Goal: Task Accomplishment & Management: Use online tool/utility

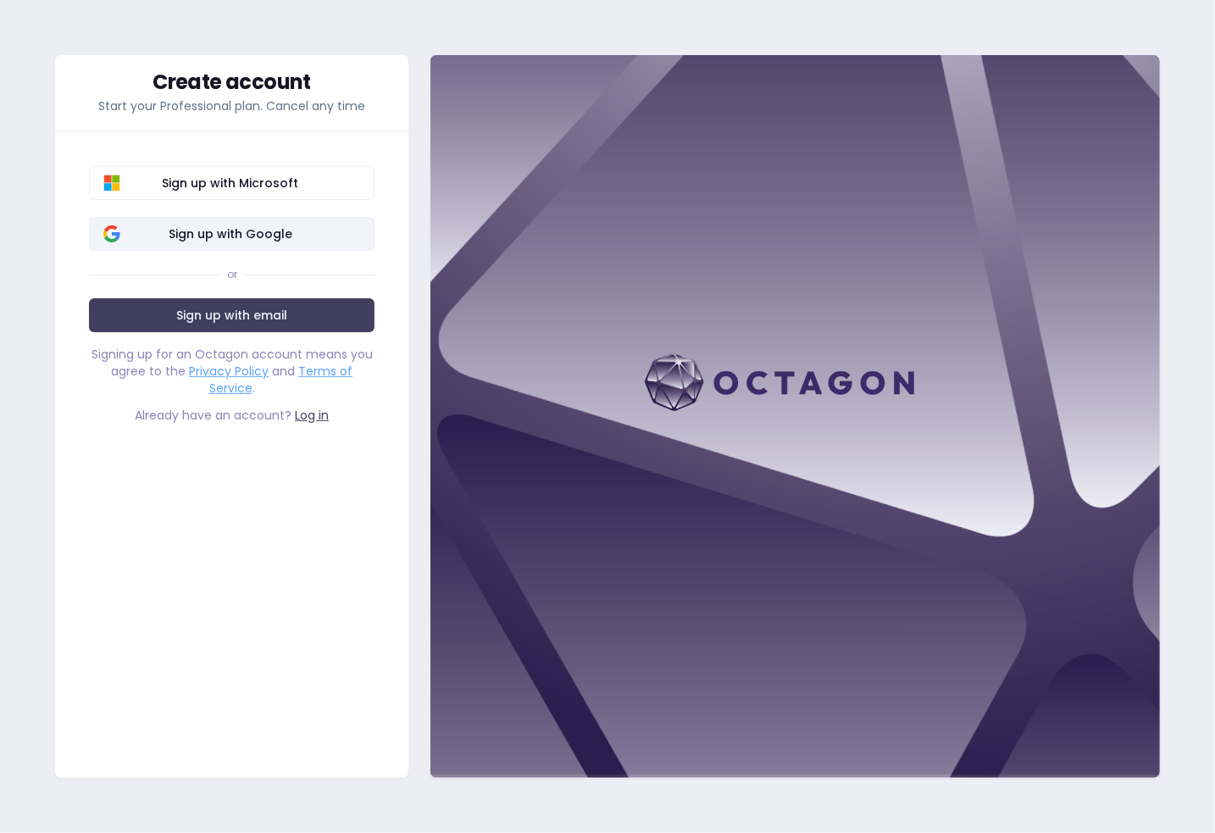
click at [273, 233] on span "Sign up with Google" at bounding box center [230, 233] width 260 height 17
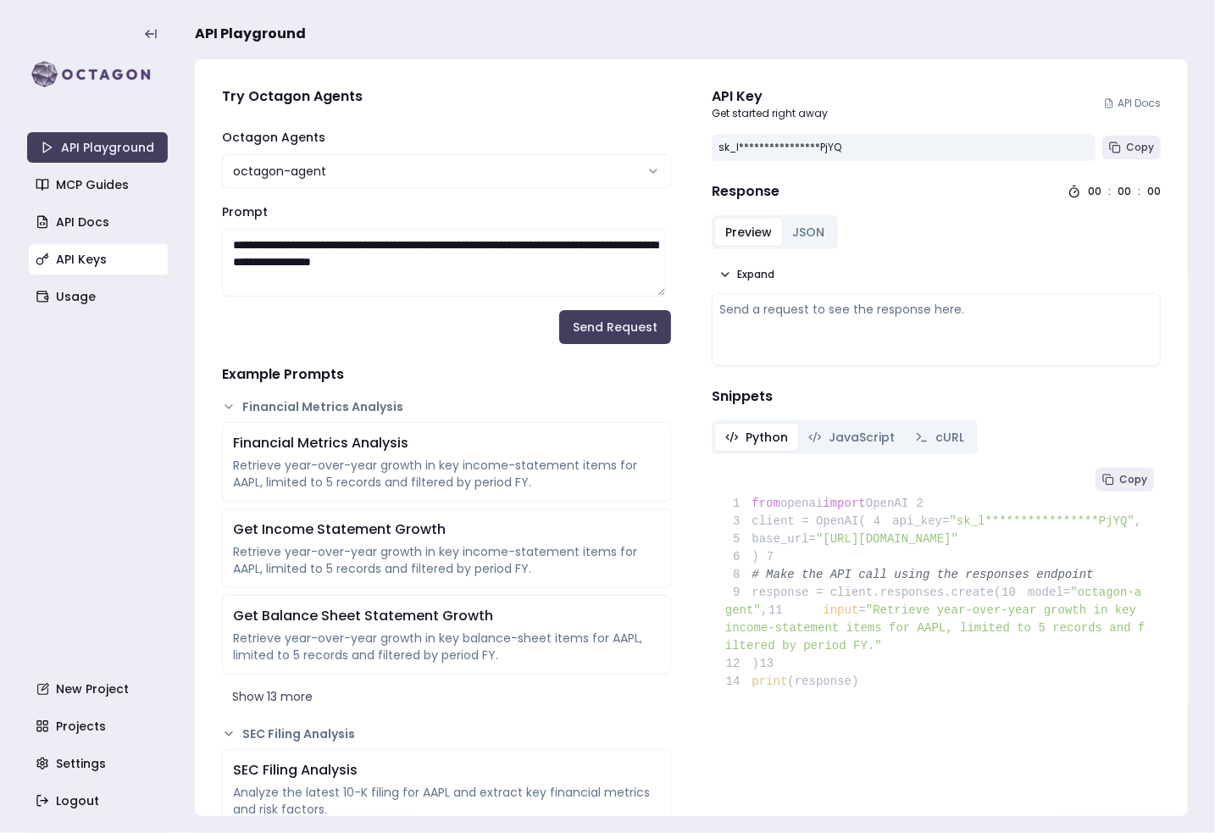
click at [58, 260] on link "API Keys" at bounding box center [99, 259] width 141 height 31
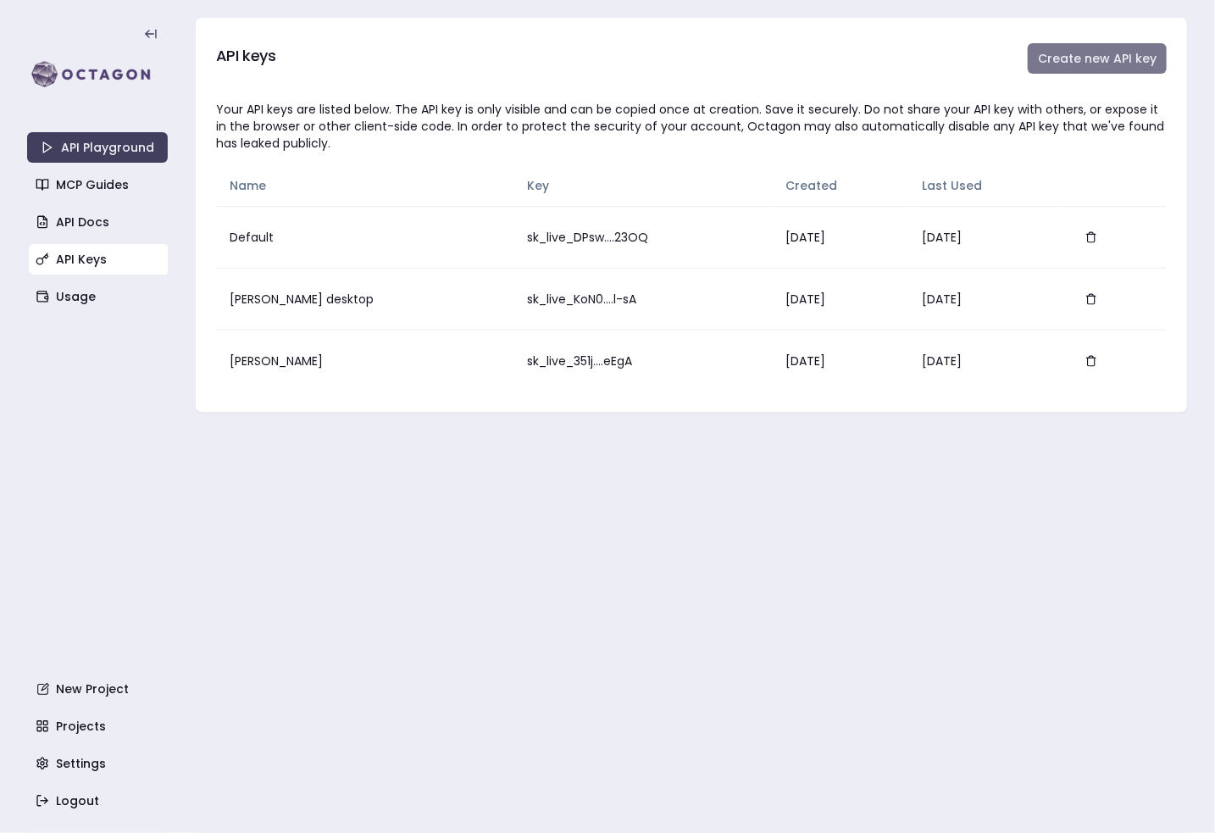
click at [1056, 64] on button "Create new API key" at bounding box center [1097, 58] width 139 height 31
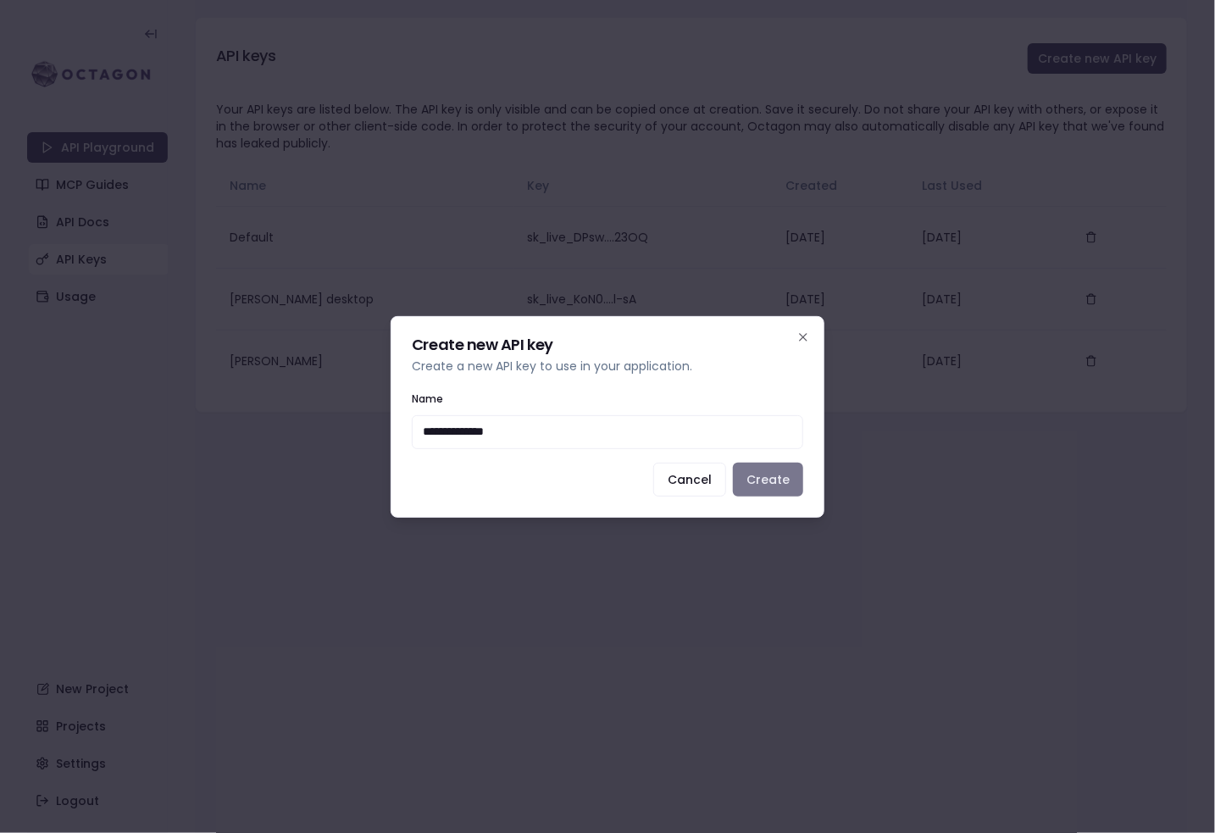
type input "**********"
click at [757, 474] on button "Create" at bounding box center [768, 480] width 70 height 34
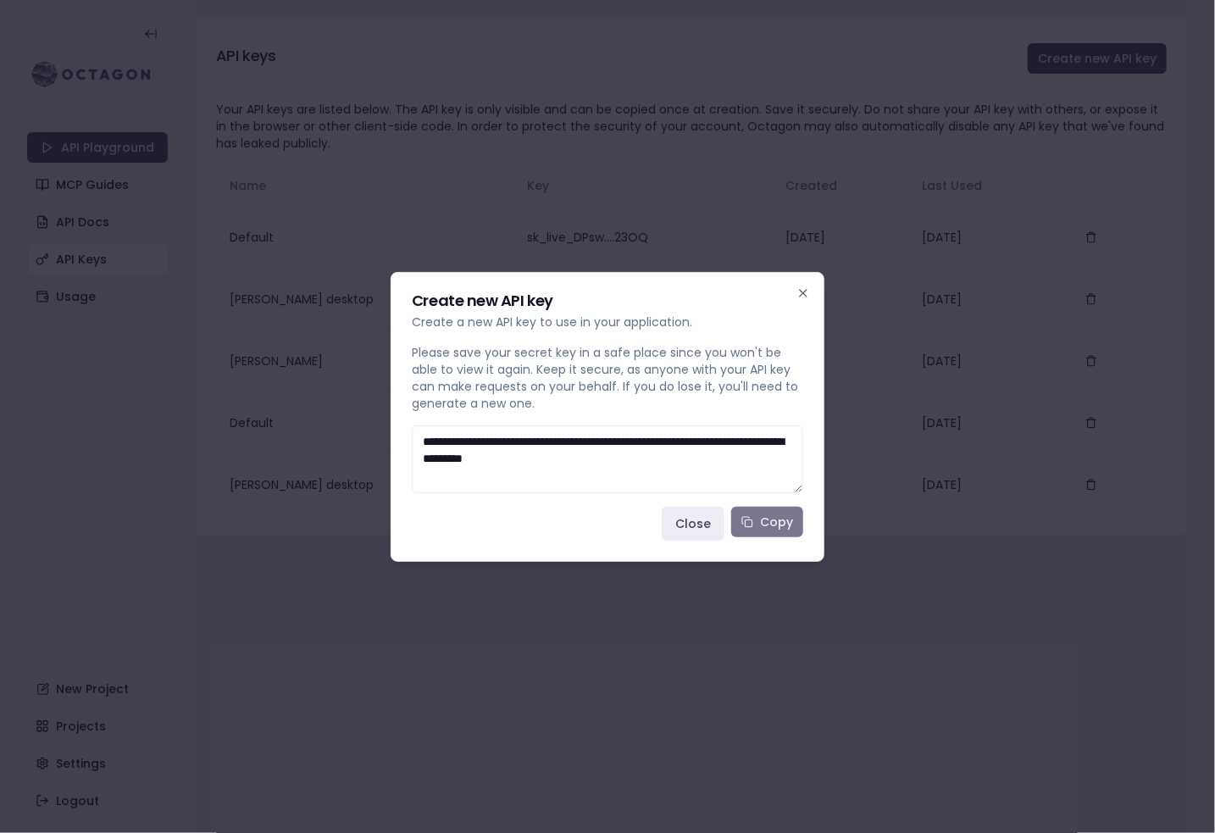
click at [753, 514] on button "Copy" at bounding box center [767, 522] width 72 height 31
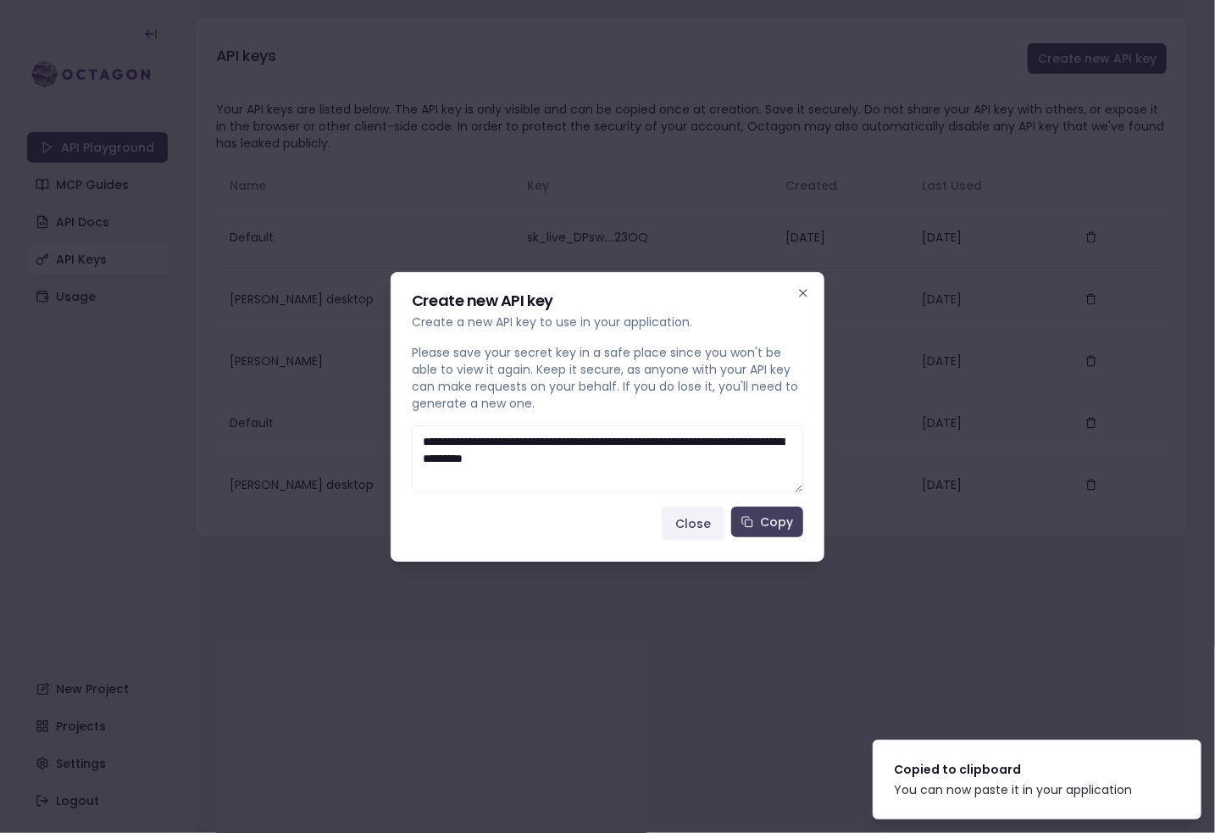
click at [718, 513] on button "Close" at bounding box center [693, 524] width 63 height 34
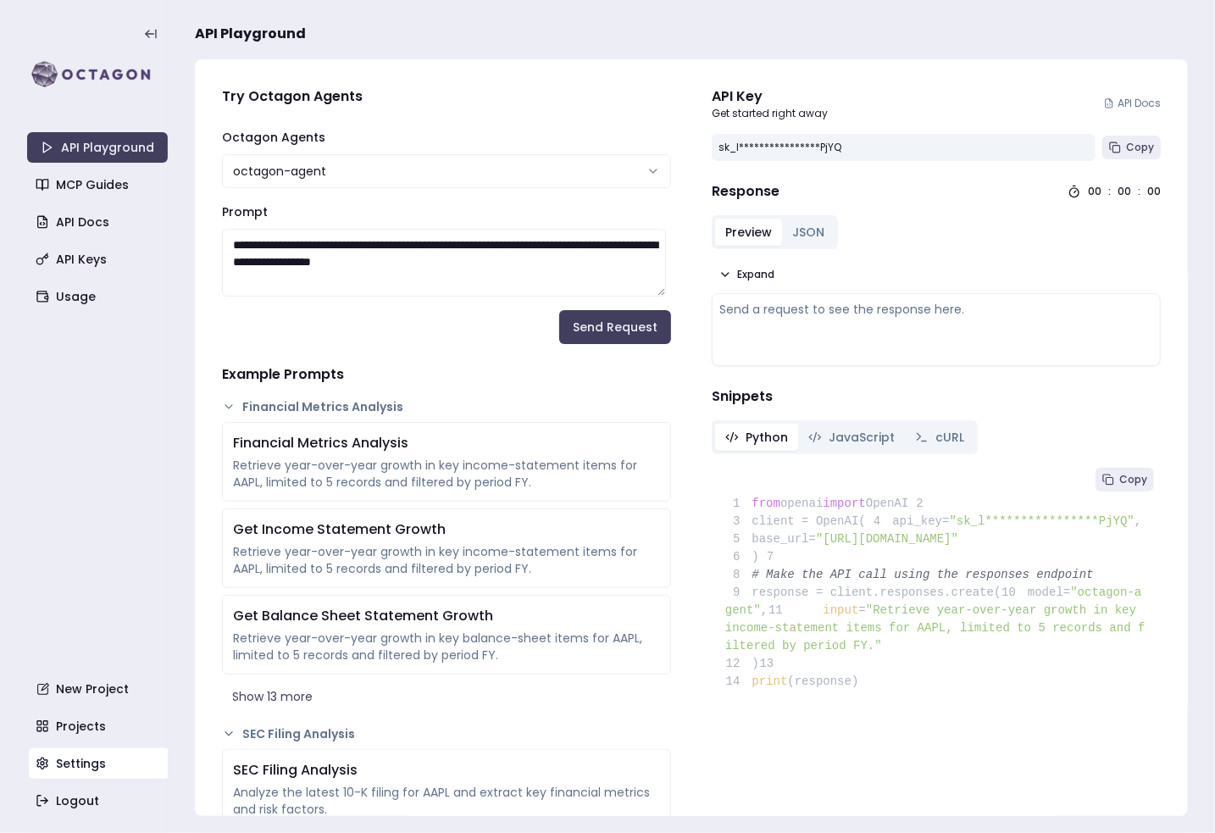
click at [85, 756] on link "Settings" at bounding box center [99, 763] width 141 height 31
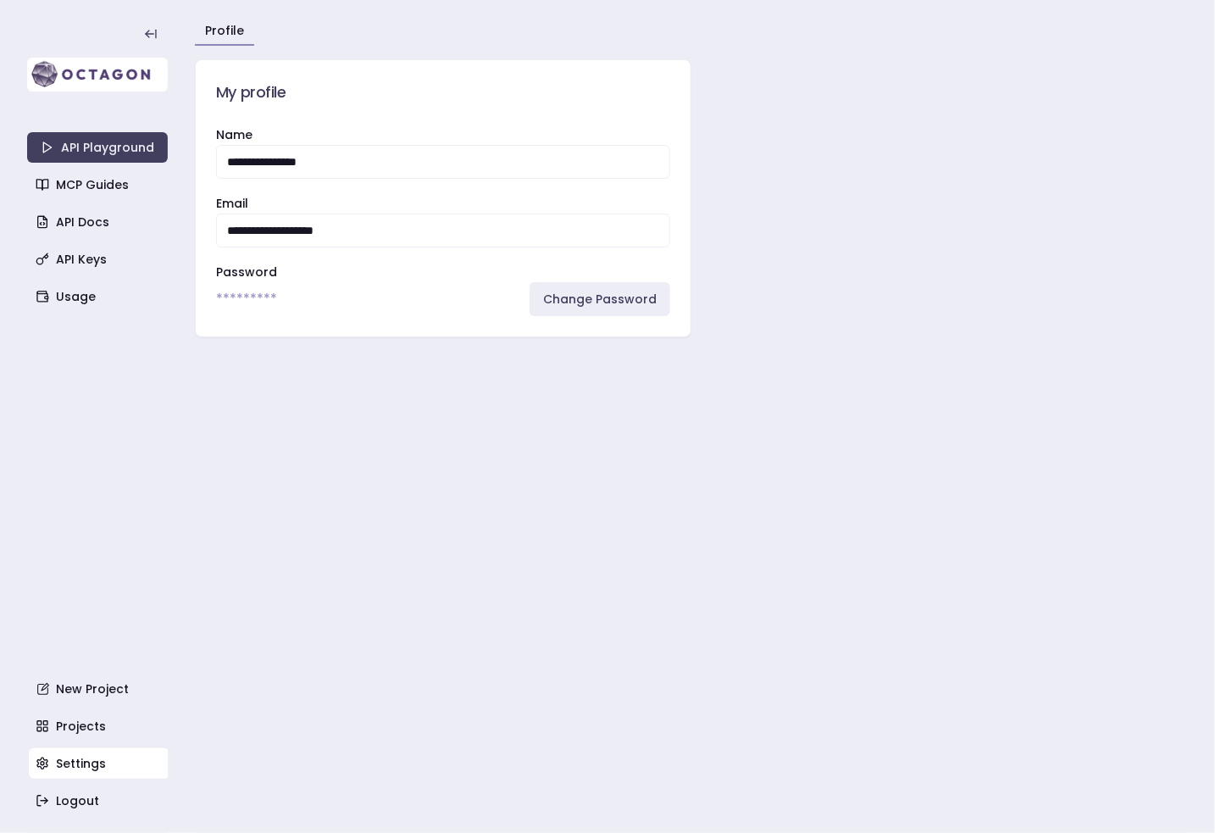
click at [99, 63] on img at bounding box center [97, 75] width 141 height 34
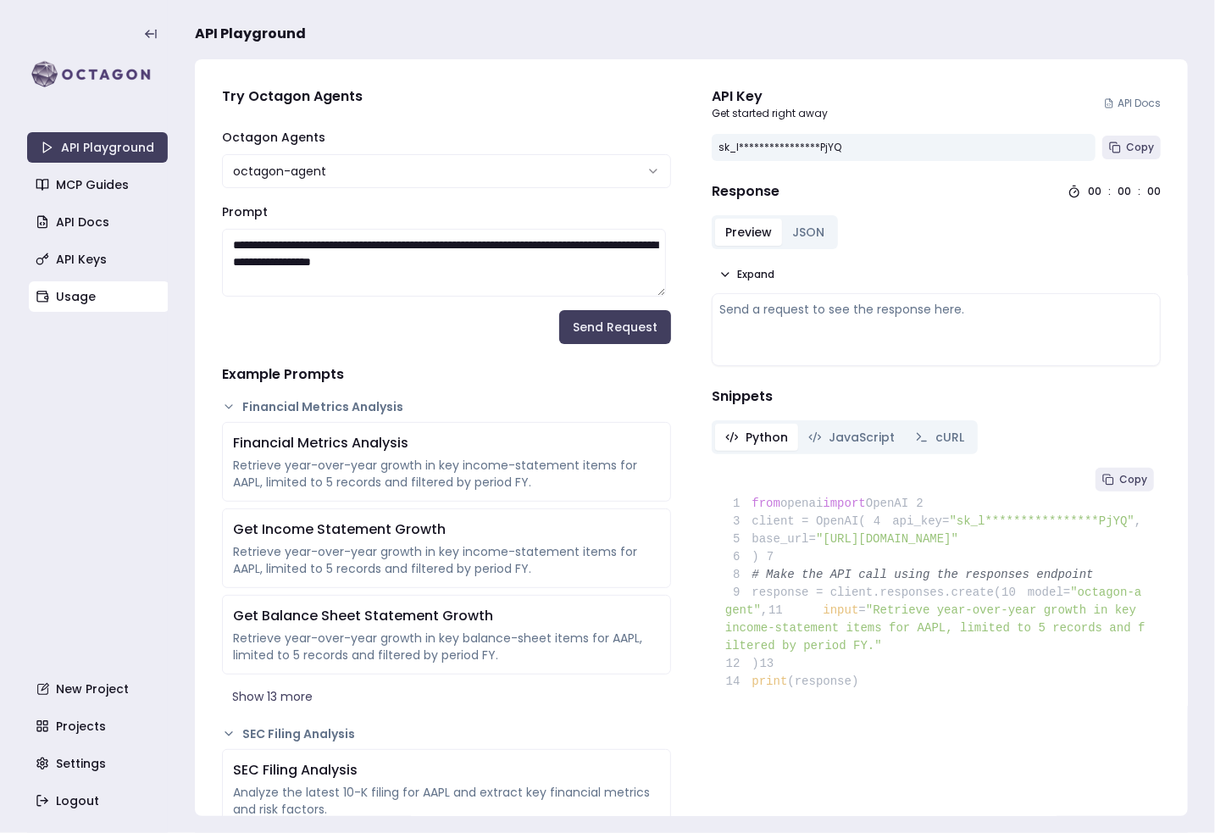
click at [97, 287] on link "Usage" at bounding box center [99, 296] width 141 height 31
